Goal: Task Accomplishment & Management: Manage account settings

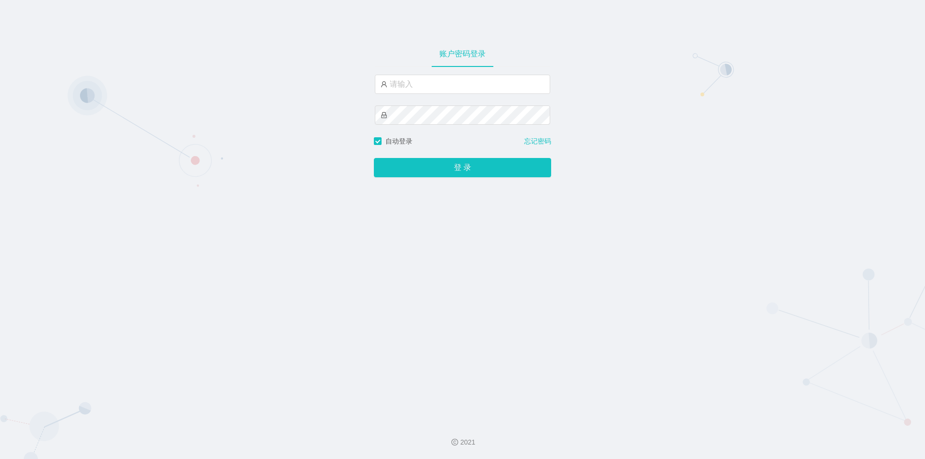
type input "jishu"
click at [403, 164] on button "登 录" at bounding box center [462, 167] width 177 height 19
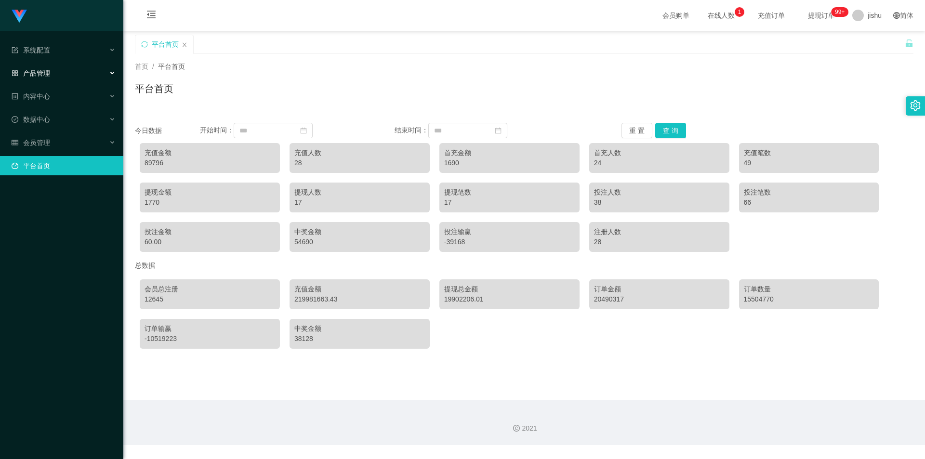
click at [42, 74] on span "产品管理" at bounding box center [31, 73] width 39 height 8
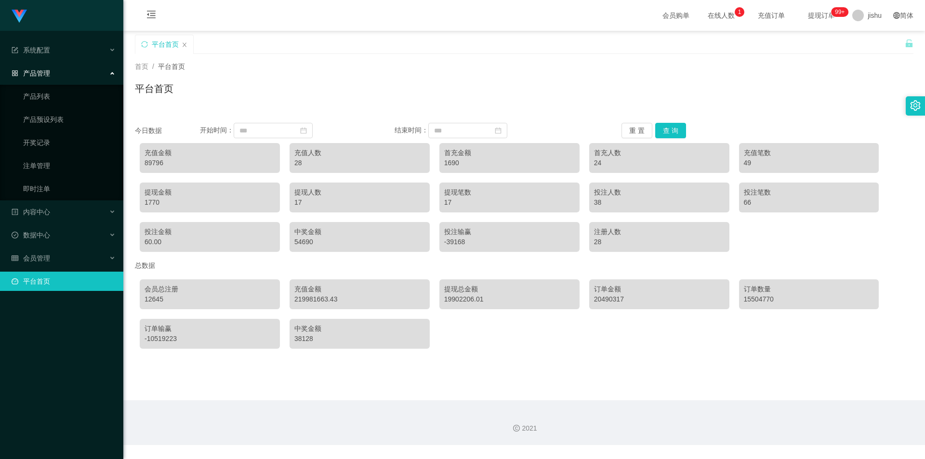
click at [42, 74] on span "产品管理" at bounding box center [31, 73] width 39 height 8
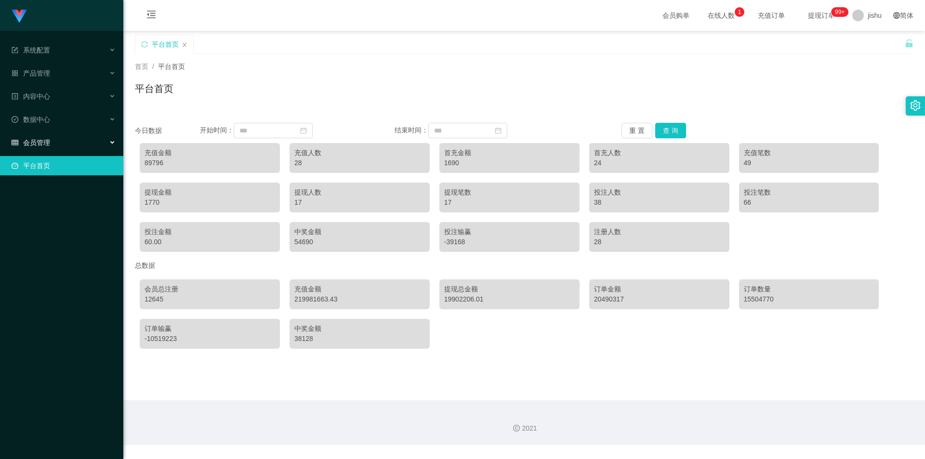
click at [49, 140] on span "会员管理" at bounding box center [31, 143] width 39 height 8
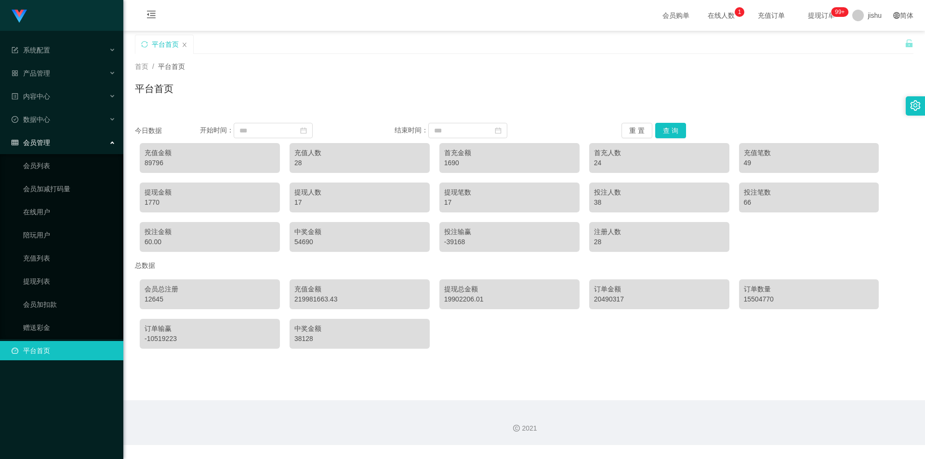
click at [50, 141] on div "会员管理" at bounding box center [61, 142] width 123 height 19
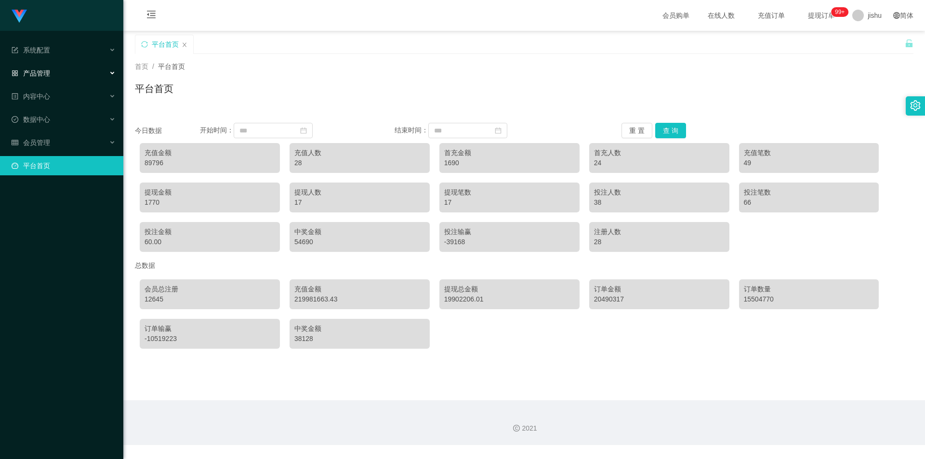
click at [48, 76] on span "产品管理" at bounding box center [31, 73] width 39 height 8
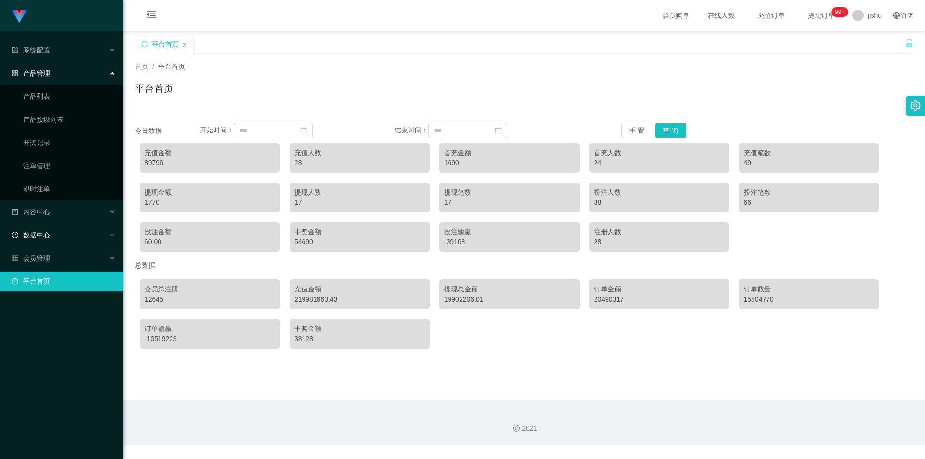
click at [52, 225] on ul "系统配置 产品管理 产品列表 产品预设列表 开奖记录 注单管理 即时注单 内容中心 数据中心 会员管理 会员列表 会员加减打码量 在线用户 陪玩用户 充值列表…" at bounding box center [61, 166] width 123 height 270
click at [55, 231] on div "数据中心" at bounding box center [61, 235] width 123 height 19
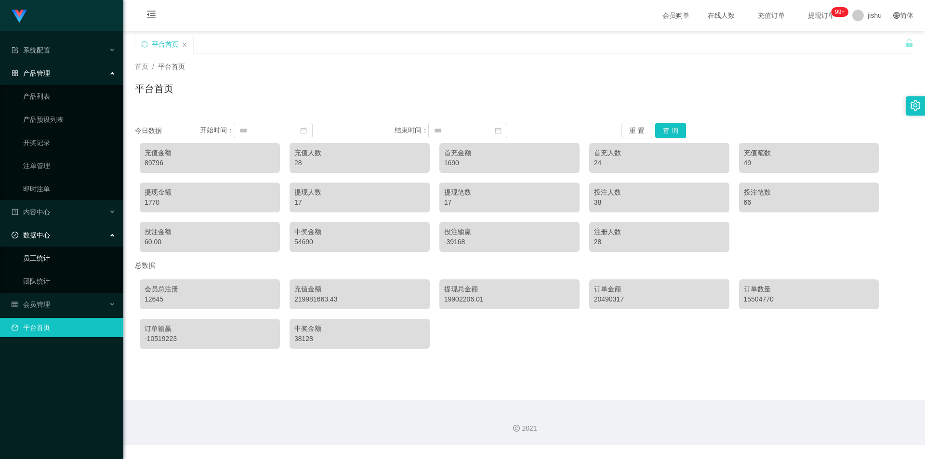
click at [49, 256] on link "员工统计" at bounding box center [69, 258] width 93 height 19
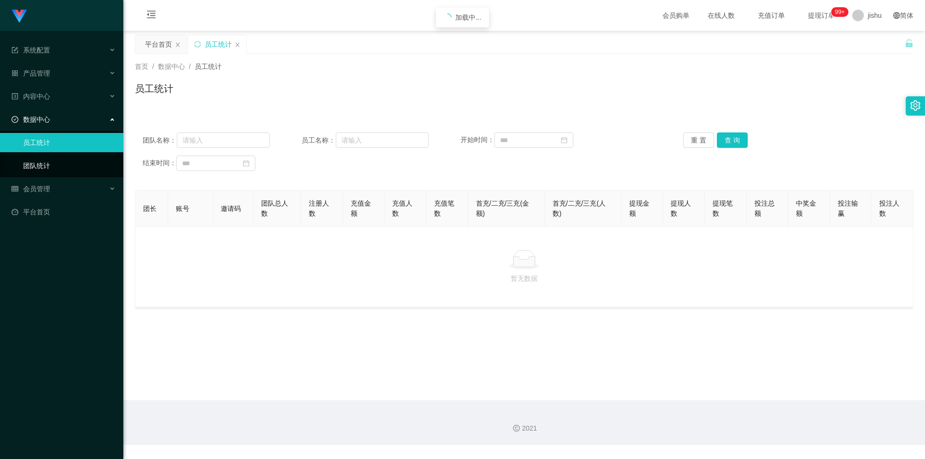
click at [38, 170] on link "团队统计" at bounding box center [69, 165] width 93 height 19
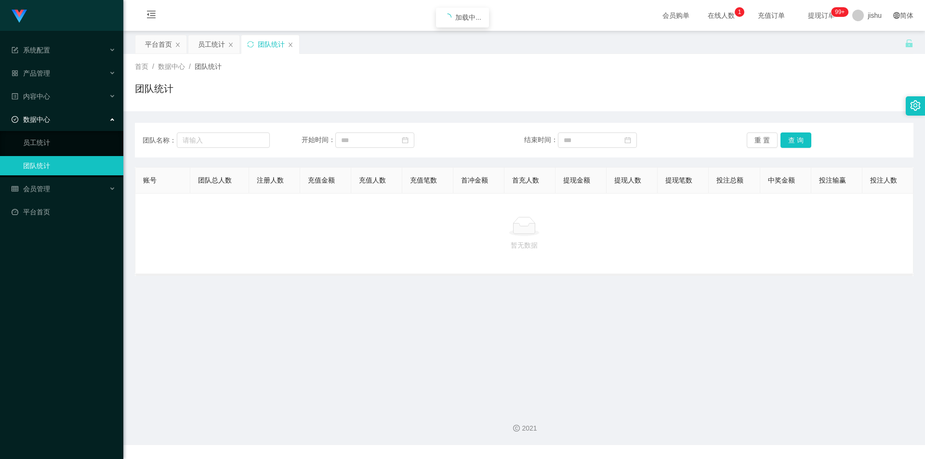
click at [590, 76] on div "首页 / 数据中心 / 团队统计 / 团队统计" at bounding box center [524, 83] width 779 height 42
click at [847, 20] on div "jishu" at bounding box center [867, 15] width 41 height 31
click at [874, 40] on span "退出登录" at bounding box center [868, 43] width 27 height 8
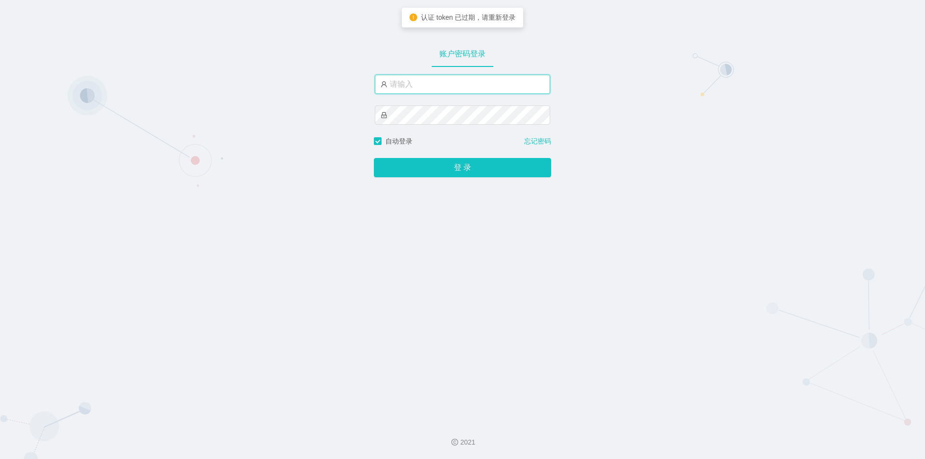
click at [431, 85] on input "text" at bounding box center [462, 84] width 175 height 19
type input "jishu"
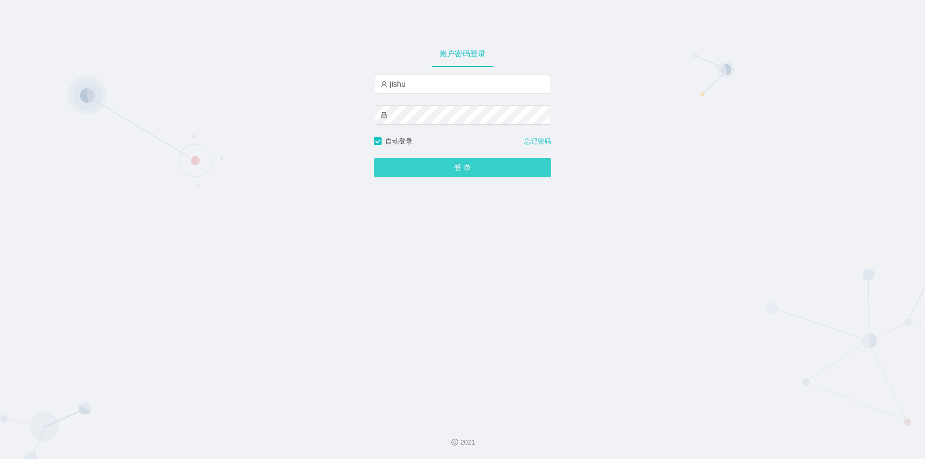
click at [397, 166] on button "登 录" at bounding box center [462, 167] width 177 height 19
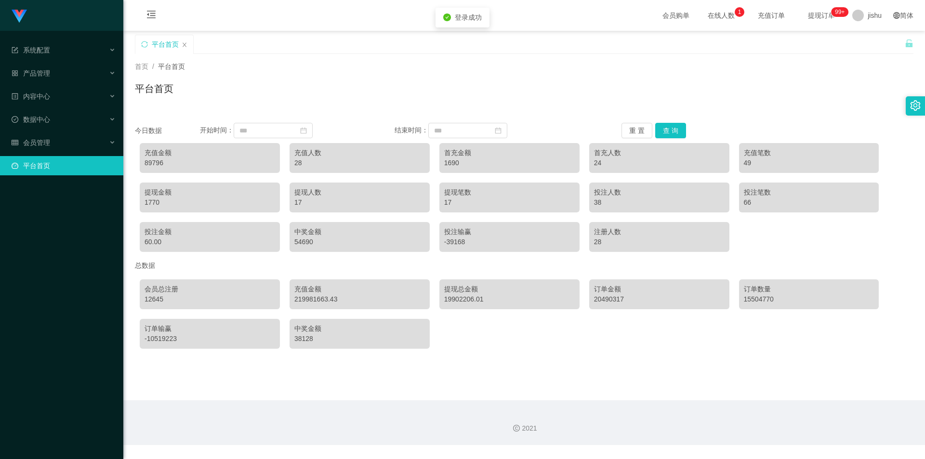
click at [56, 132] on ul "系统配置 产品管理 内容中心 数据中心 会员管理 平台首页" at bounding box center [61, 108] width 123 height 154
click at [44, 119] on span "数据中心" at bounding box center [31, 120] width 39 height 8
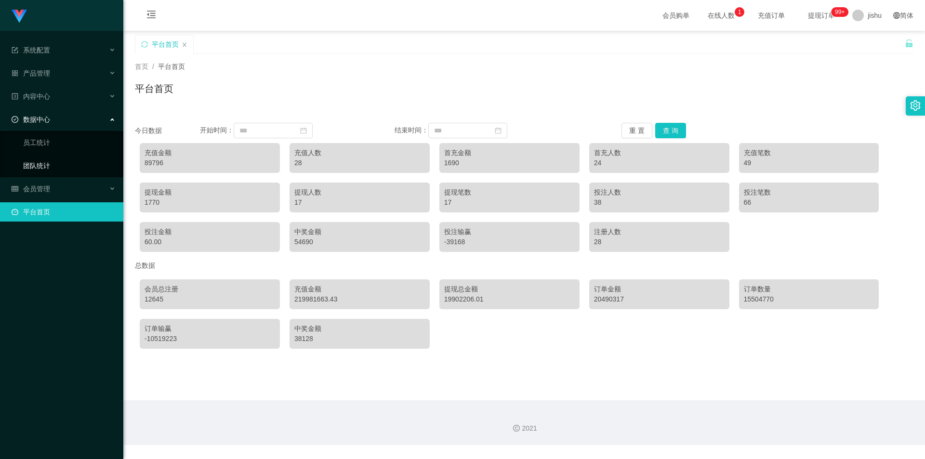
click at [42, 163] on link "团队统计" at bounding box center [69, 165] width 93 height 19
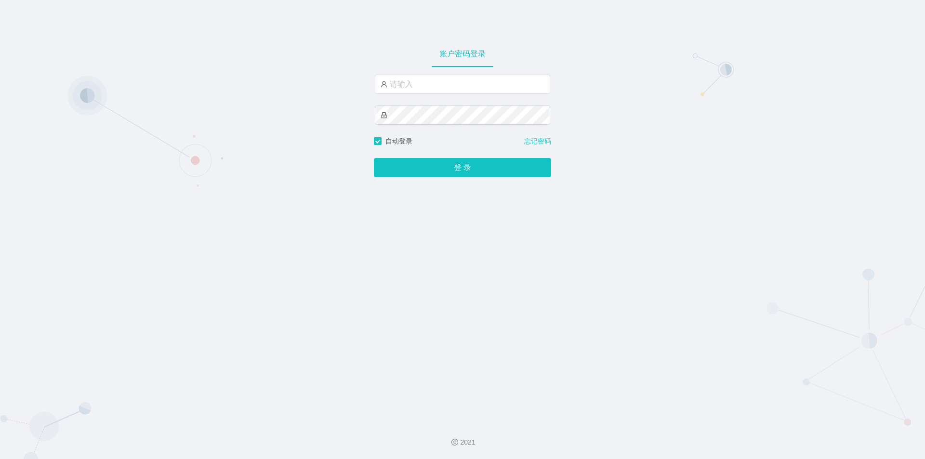
click at [421, 93] on input "text" at bounding box center [462, 84] width 175 height 19
type input "admin"
click at [374, 158] on button "登 录" at bounding box center [462, 167] width 177 height 19
click at [432, 89] on input "admin" at bounding box center [462, 84] width 175 height 19
click at [417, 92] on input "text" at bounding box center [462, 84] width 175 height 19
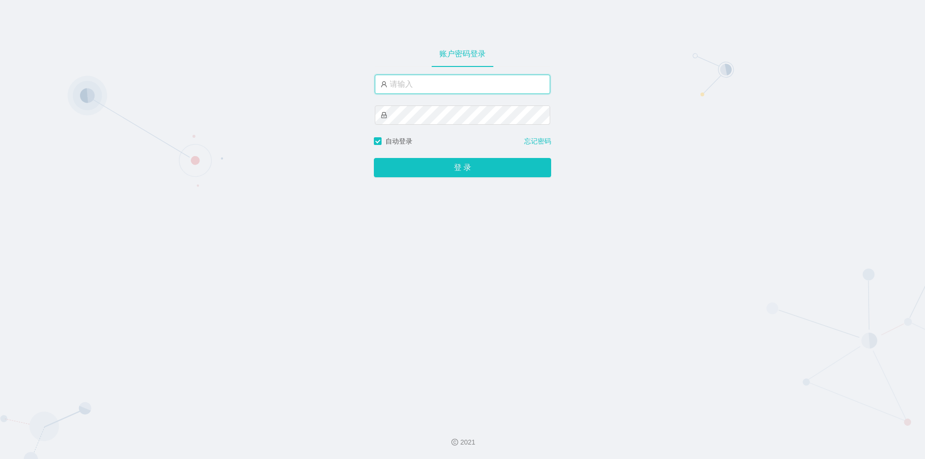
paste input "admin"
type input "admin"
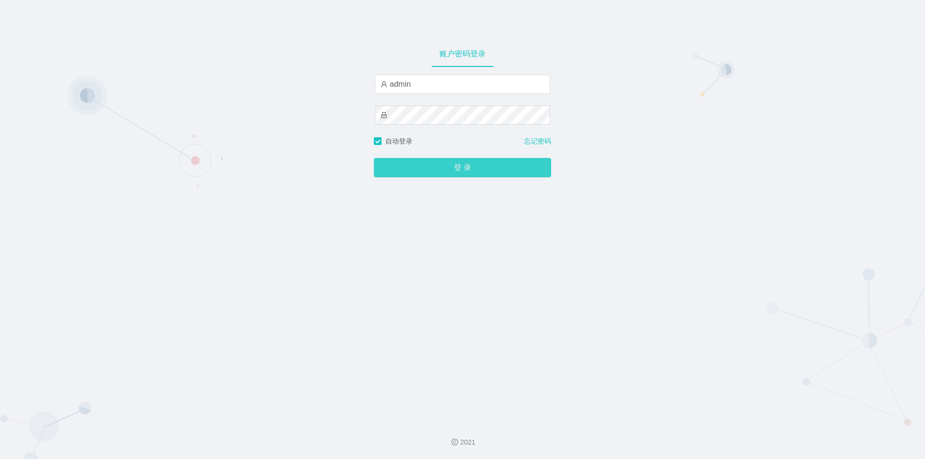
click at [444, 170] on button "登 录" at bounding box center [462, 167] width 177 height 19
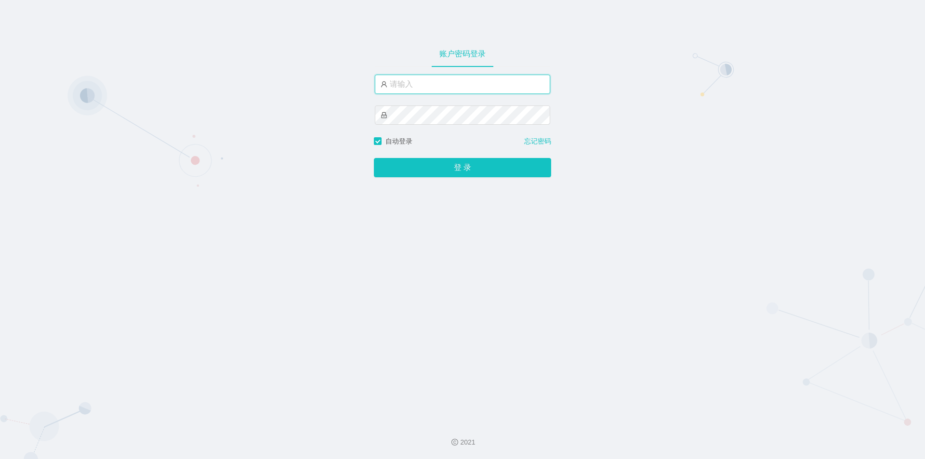
click at [413, 92] on input "text" at bounding box center [462, 84] width 175 height 19
type input "admin"
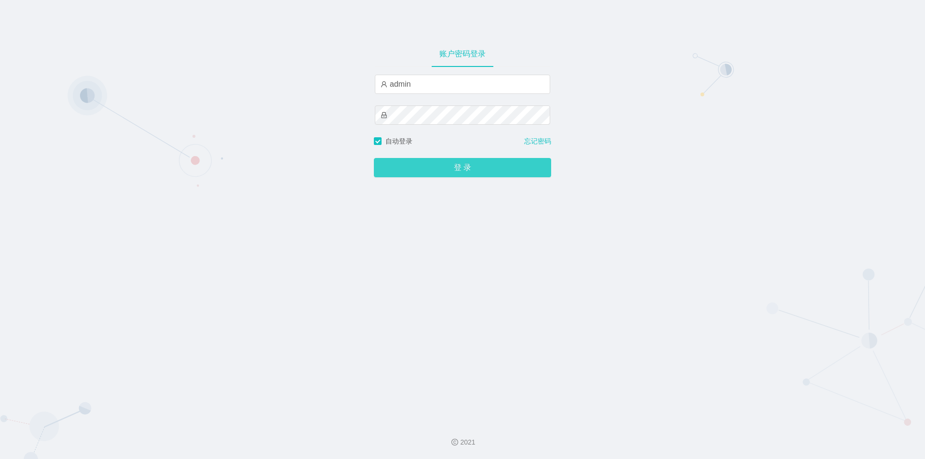
click at [410, 172] on button "登 录" at bounding box center [462, 167] width 177 height 19
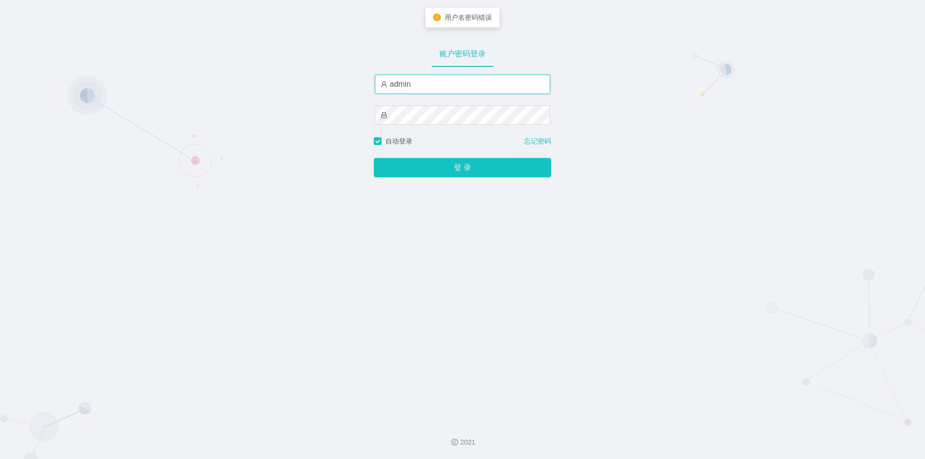
click at [430, 89] on input "admin" at bounding box center [462, 84] width 175 height 19
click at [396, 80] on input "text" at bounding box center [462, 84] width 175 height 19
type input "admin"
click at [374, 158] on button "登 录" at bounding box center [462, 167] width 177 height 19
click at [464, 91] on input "admin" at bounding box center [462, 84] width 175 height 19
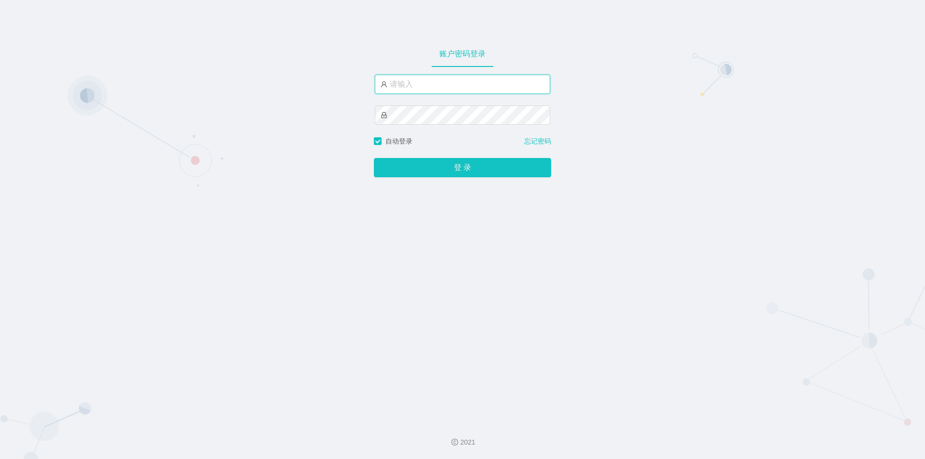
click at [427, 85] on input "text" at bounding box center [462, 84] width 175 height 19
type input "admin"
click at [374, 158] on button "登 录" at bounding box center [462, 167] width 177 height 19
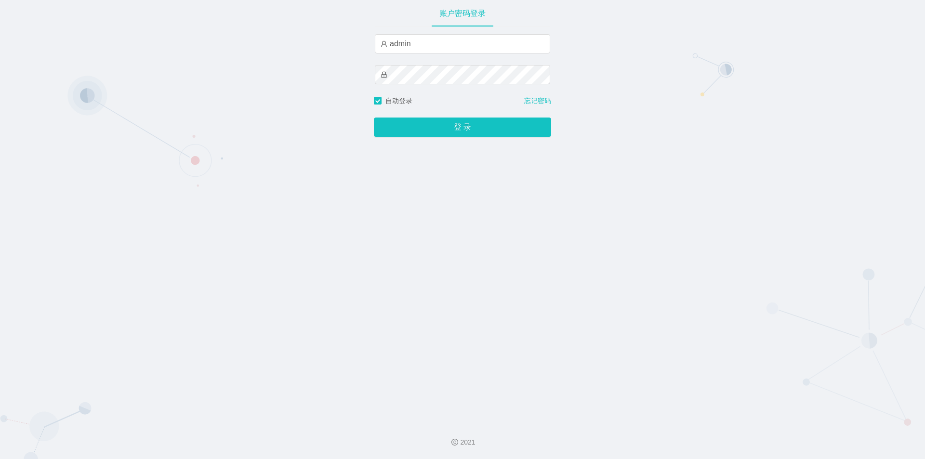
click at [511, 244] on div "账户密码登录 admin 自动登录 忘记密码 登 录" at bounding box center [462, 207] width 177 height 414
click at [453, 114] on div "登 录" at bounding box center [462, 121] width 177 height 31
click at [469, 127] on button "登 录" at bounding box center [462, 127] width 177 height 19
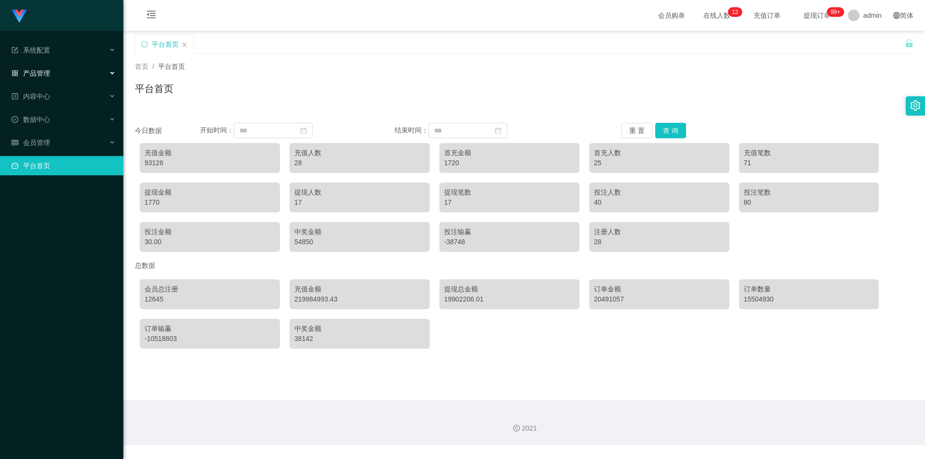
click at [54, 68] on div "产品管理" at bounding box center [61, 73] width 123 height 19
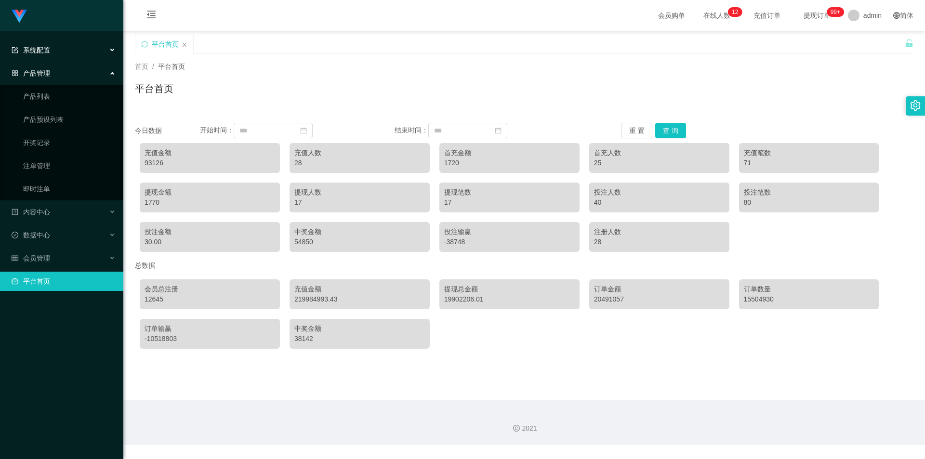
click at [51, 55] on div "系统配置" at bounding box center [61, 49] width 123 height 19
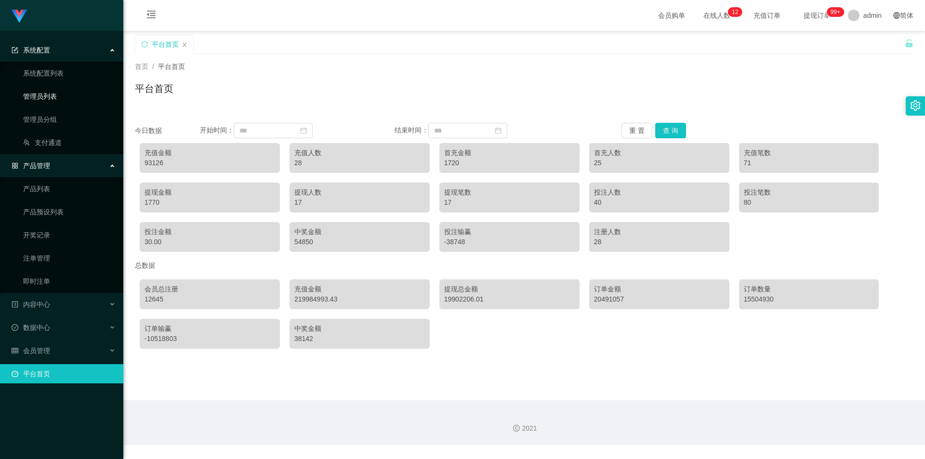
click at [51, 94] on link "管理员列表" at bounding box center [69, 96] width 93 height 19
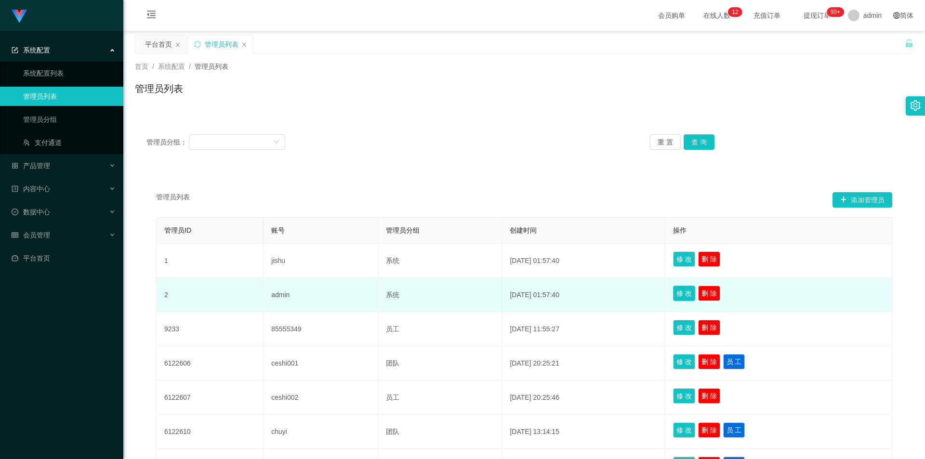
click at [690, 296] on button "修 改" at bounding box center [684, 293] width 22 height 15
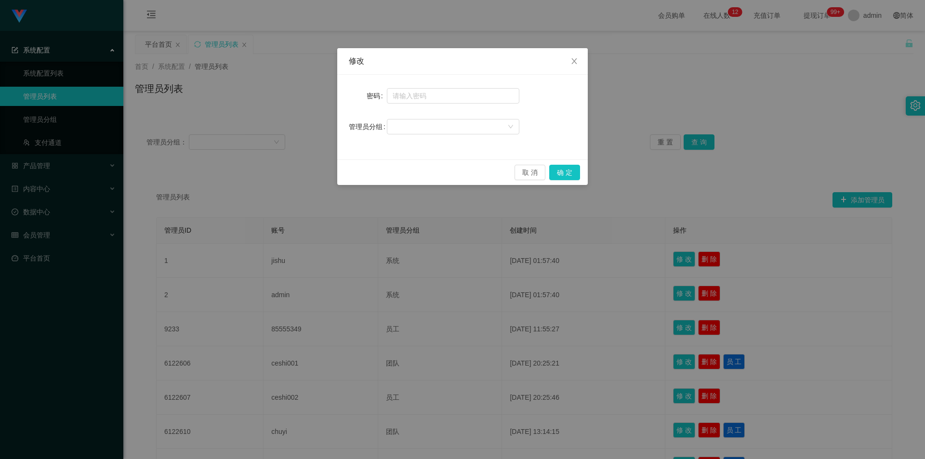
click at [414, 104] on div at bounding box center [453, 95] width 133 height 19
click at [415, 94] on input "text" at bounding box center [453, 95] width 133 height 15
type input "aa445566"
click at [572, 164] on div "取 消 确 定" at bounding box center [462, 173] width 251 height 26
click at [573, 168] on button "确 定" at bounding box center [564, 172] width 31 height 15
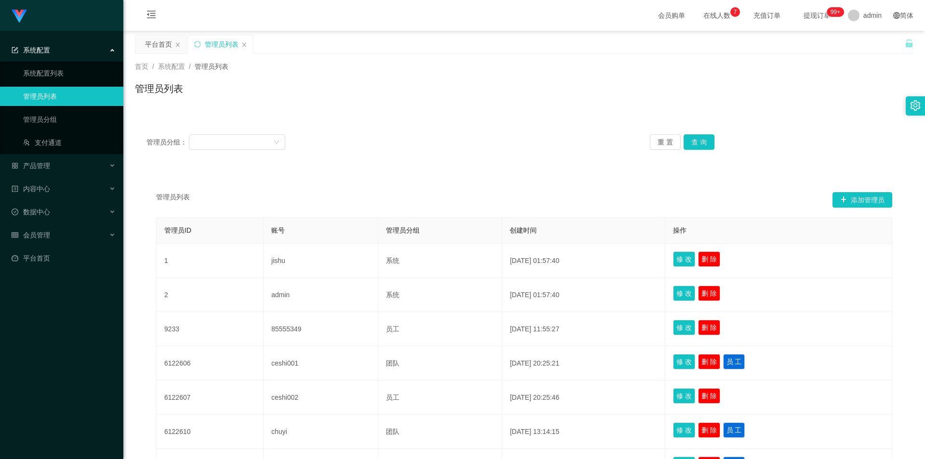
drag, startPoint x: 648, startPoint y: 150, endPoint x: 600, endPoint y: 172, distance: 52.7
click at [648, 150] on div "管理员分组： 重 置 查 询" at bounding box center [524, 142] width 779 height 39
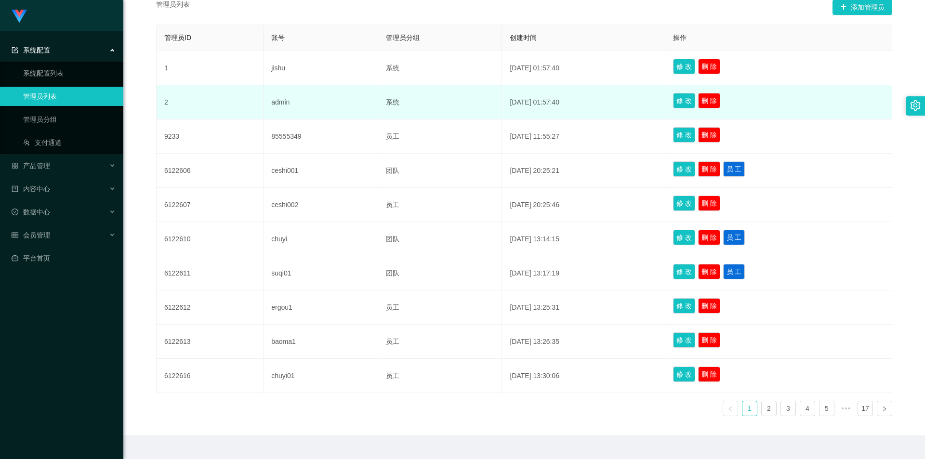
scroll to position [145, 0]
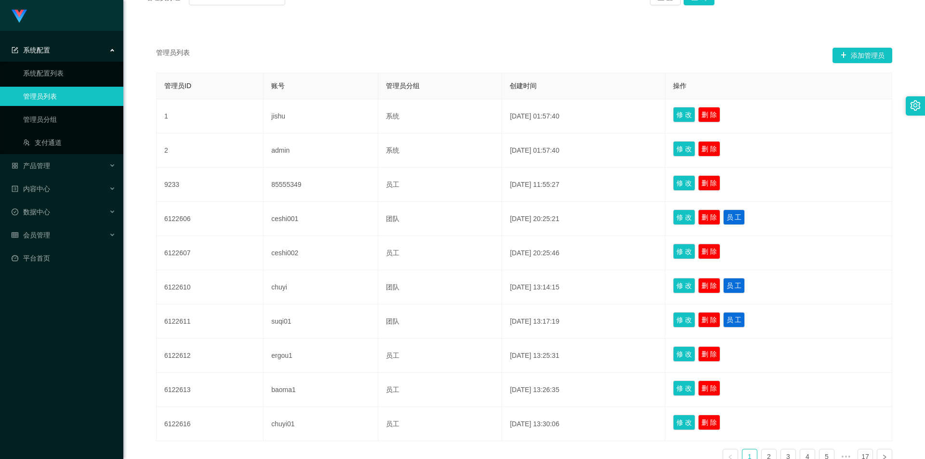
click at [490, 20] on div "管理员分组： 重 置 查 询 管理员列表 添加管理员 管理员ID 账号 管理员分组 创建时间 操作 1 jishu 系统 [DATE] 01:57:40 修 …" at bounding box center [524, 231] width 779 height 506
